Goal: Find specific page/section: Find specific page/section

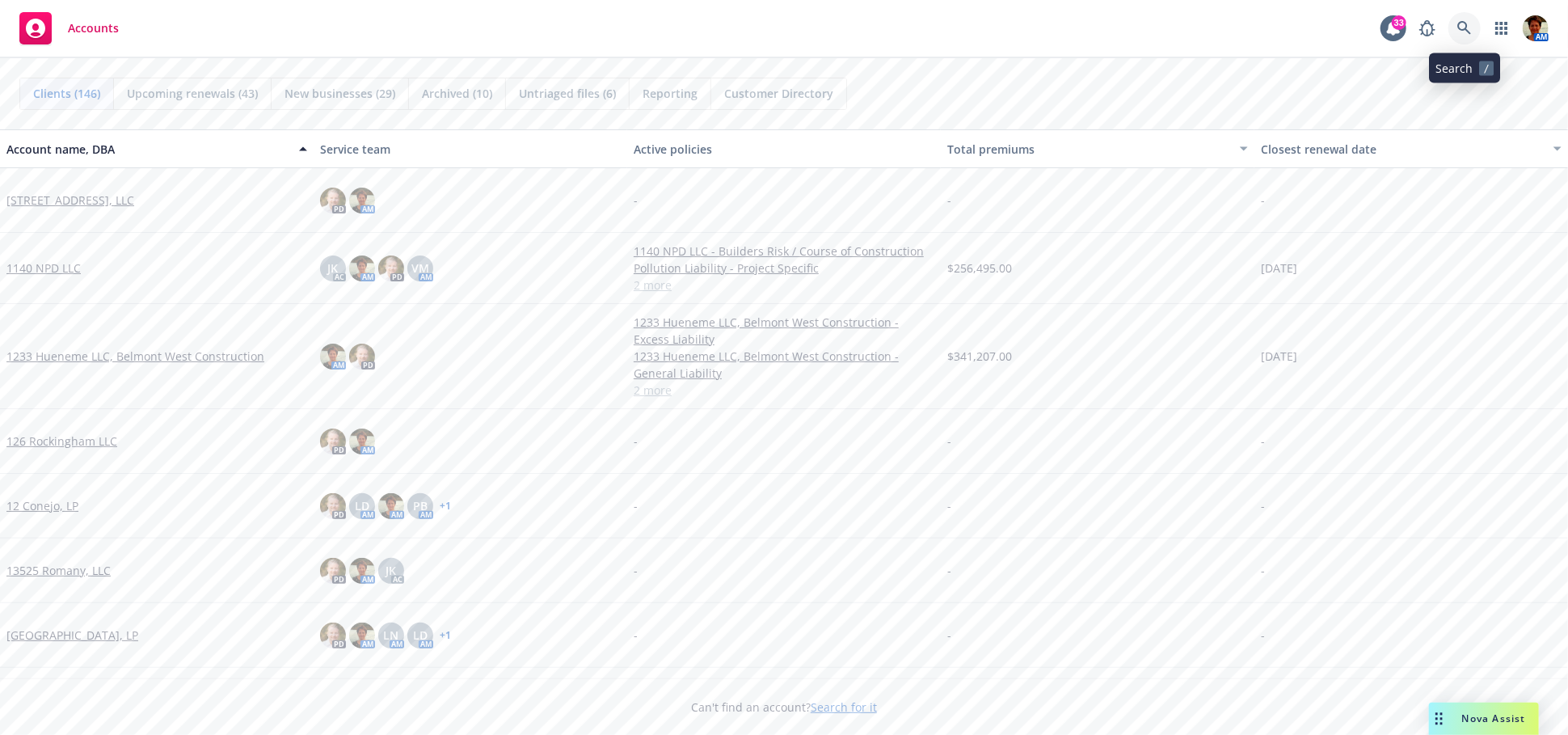
click at [1461, 31] on icon at bounding box center [1463, 27] width 14 height 14
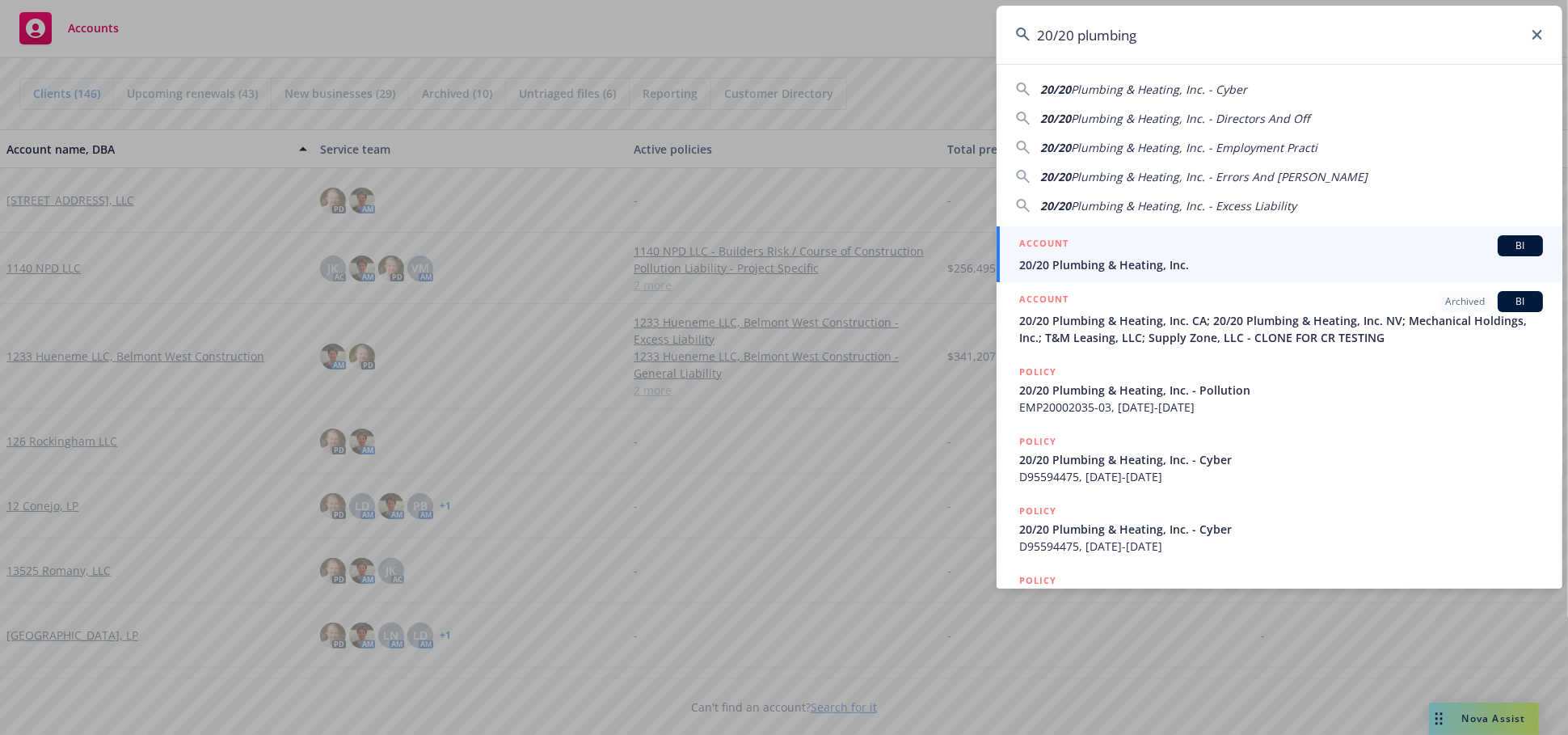
type input "20/20 plumbing"
click at [1069, 253] on div "ACCOUNT BI" at bounding box center [1282, 246] width 524 height 21
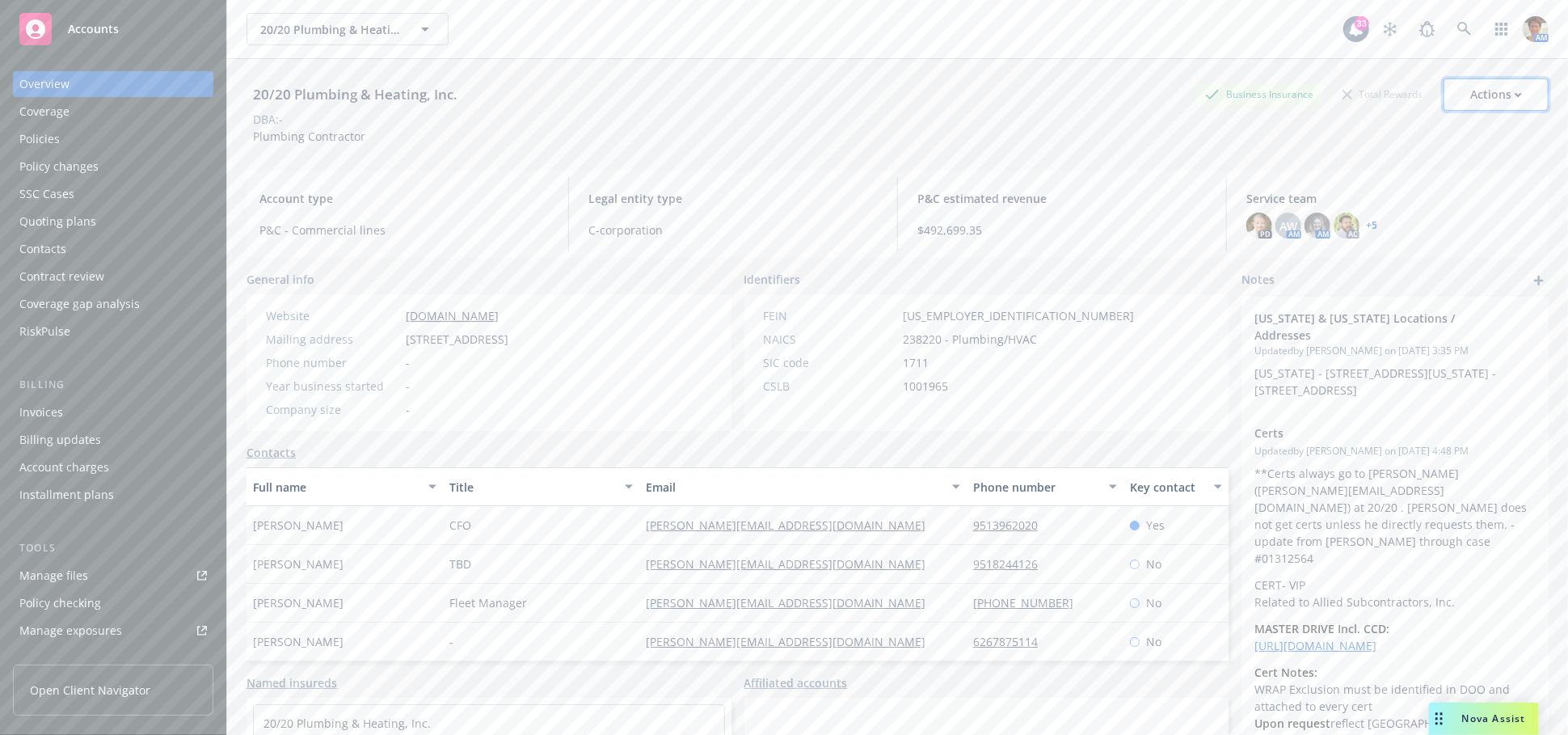
click at [1490, 91] on div "Actions" at bounding box center [1495, 94] width 52 height 31
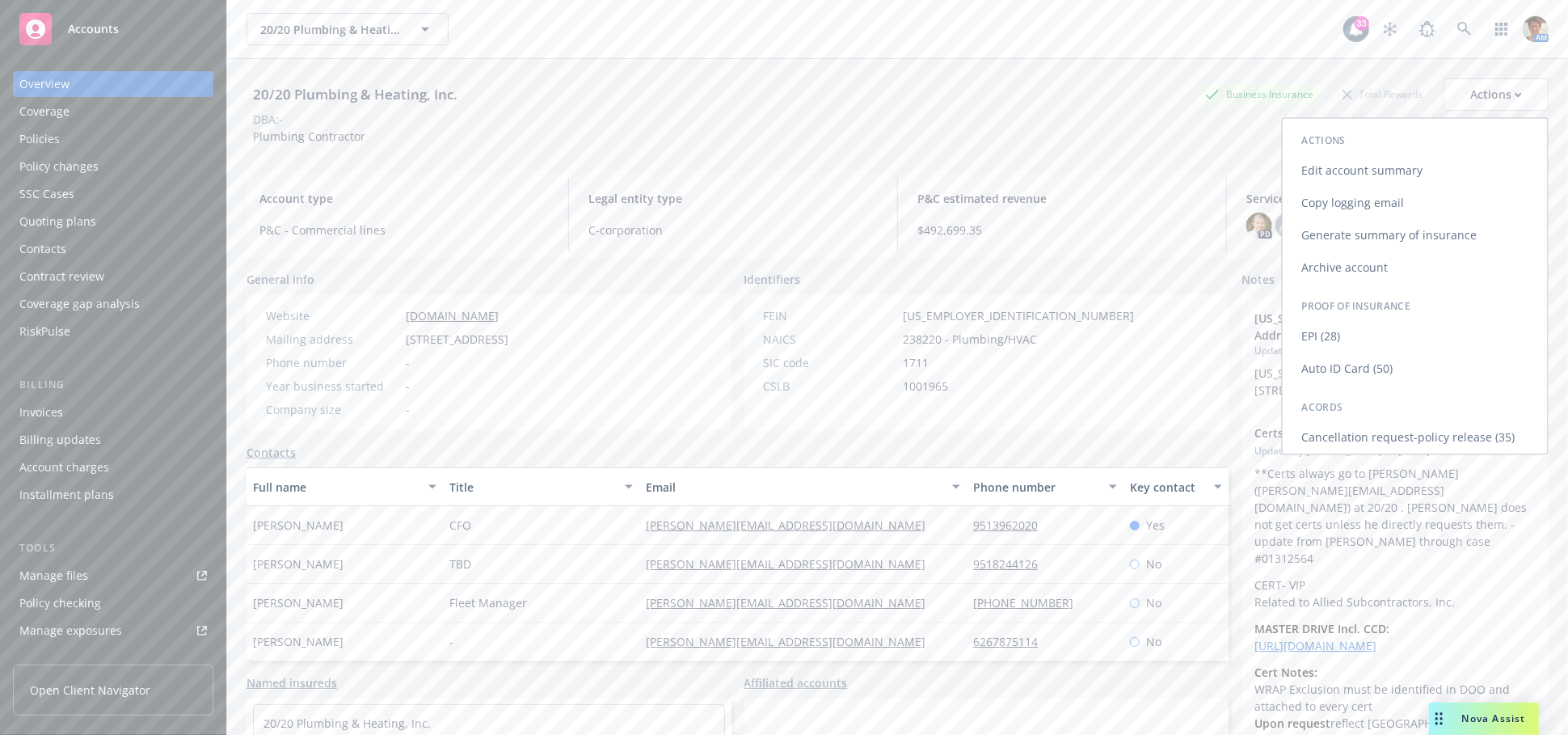
click at [1314, 189] on link "Copy logging email" at bounding box center [1414, 203] width 265 height 32
